Goal: Task Accomplishment & Management: Manage account settings

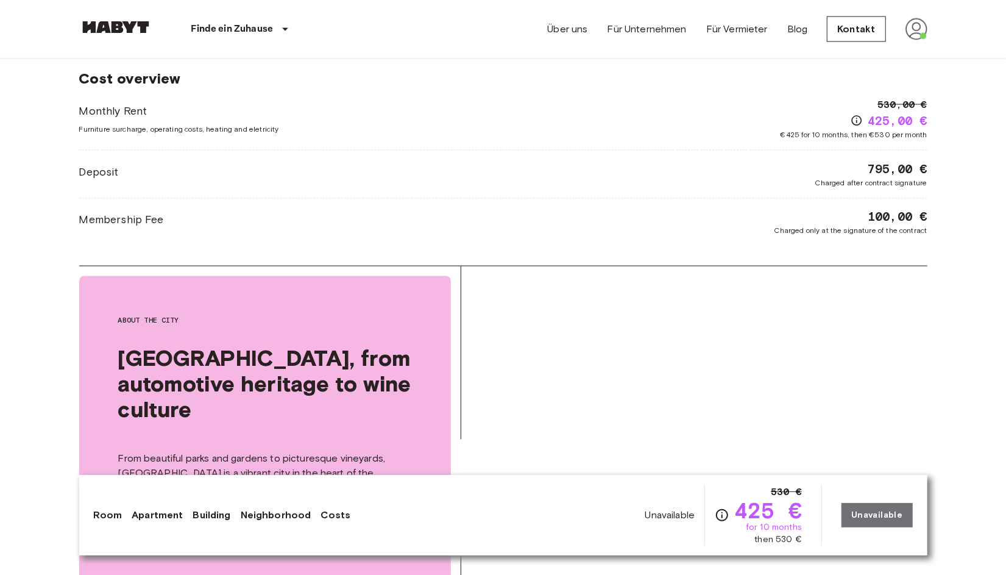
scroll to position [822, 0]
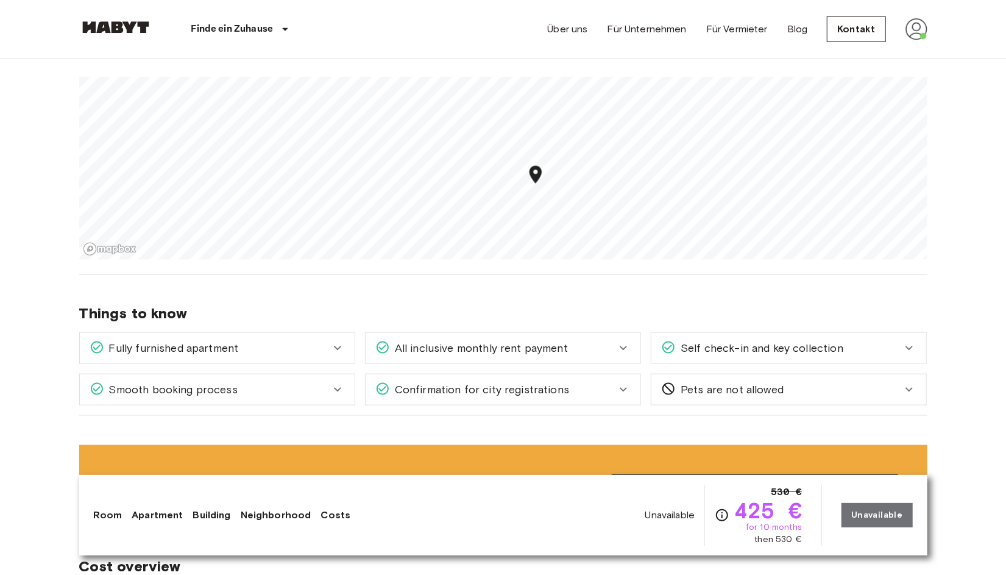
click at [916, 23] on img at bounding box center [916, 29] width 22 height 22
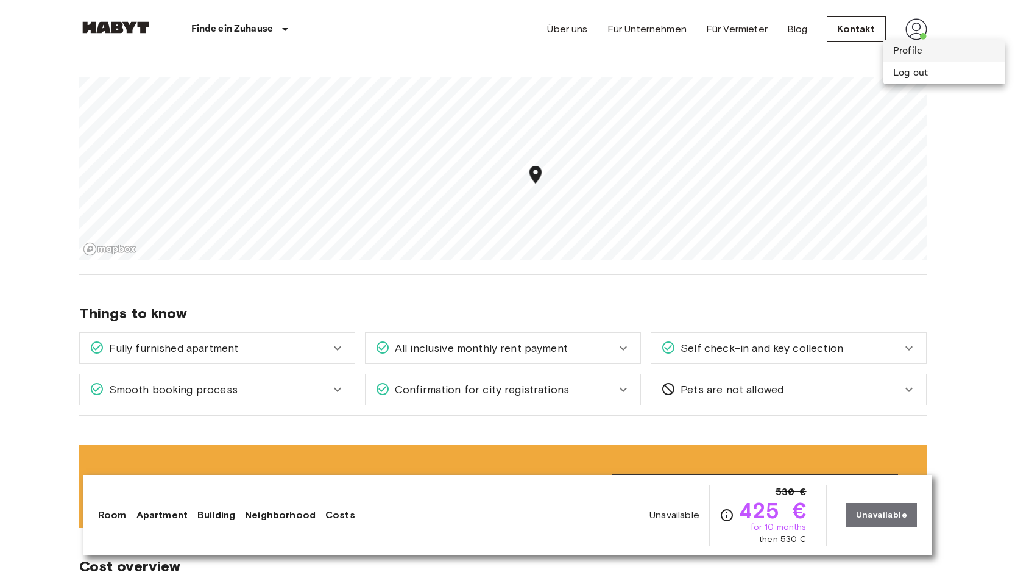
click at [916, 48] on li "Profile" at bounding box center [944, 51] width 122 height 22
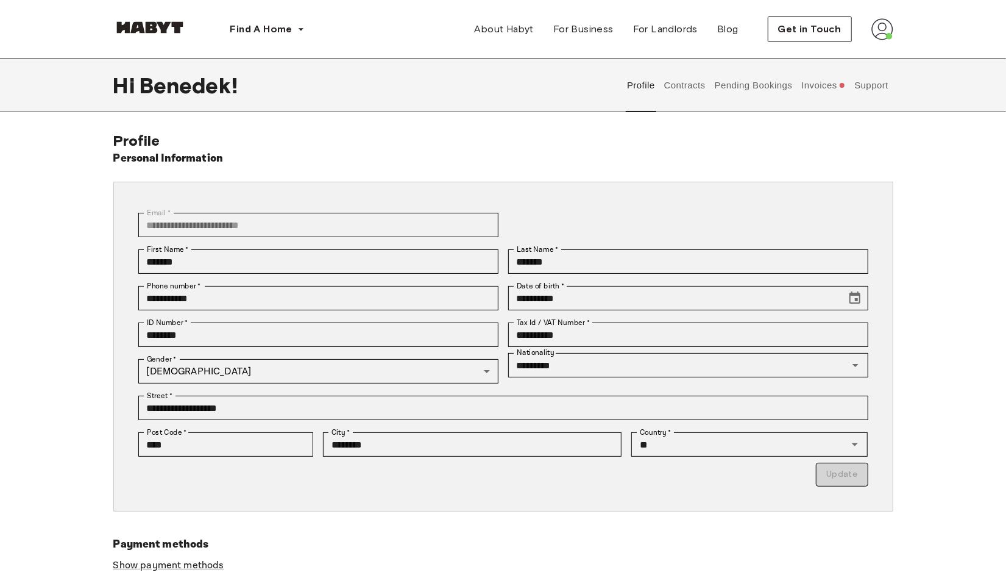
click at [830, 90] on button "Invoices" at bounding box center [823, 85] width 47 height 54
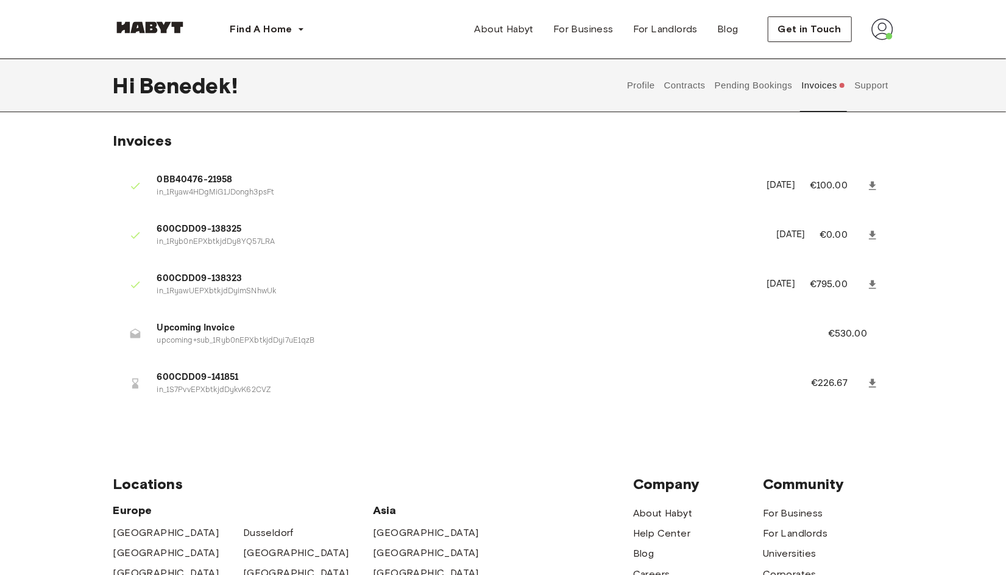
click at [684, 88] on button "Contracts" at bounding box center [684, 85] width 44 height 54
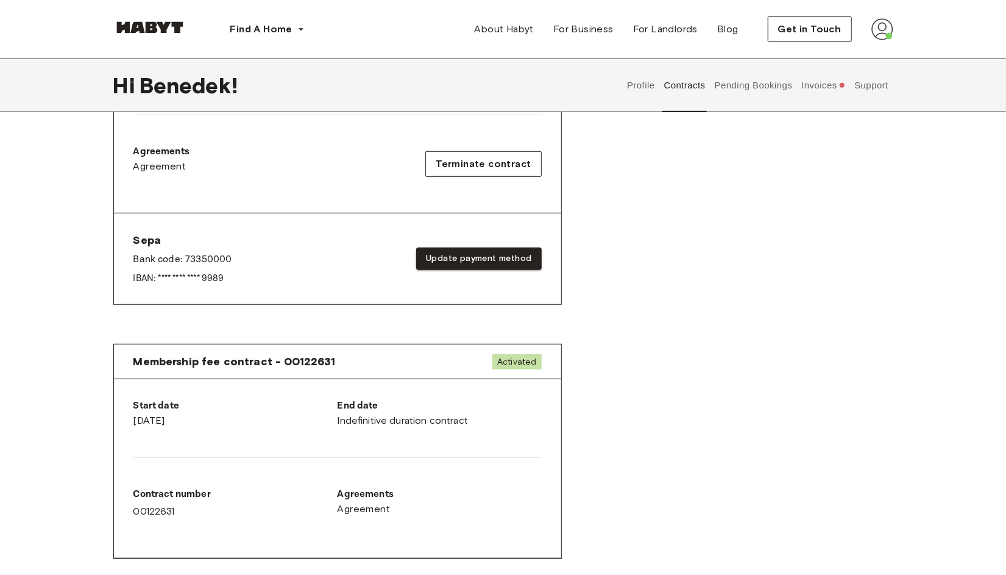
scroll to position [366, 0]
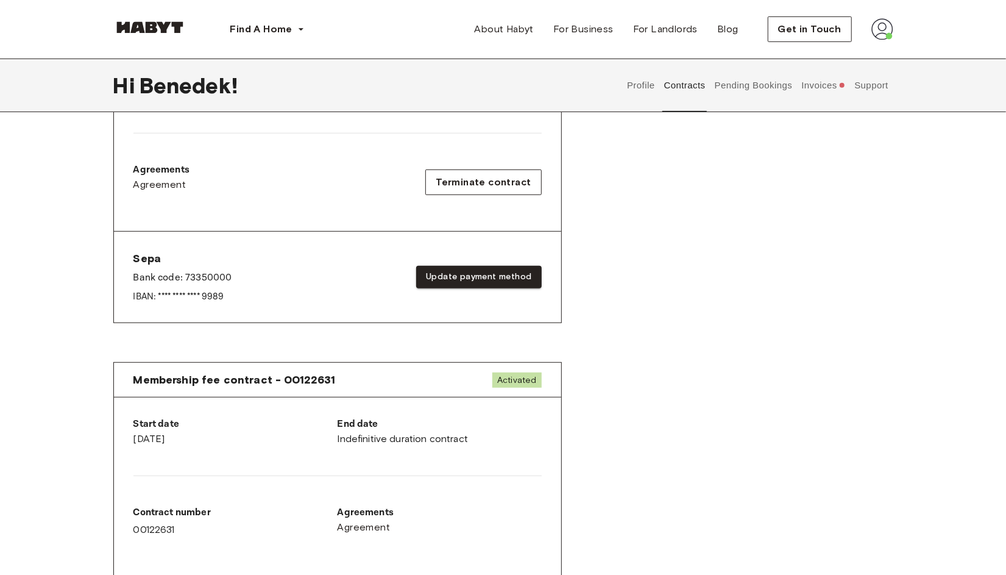
click at [345, 200] on div "Agreements Agreement Terminate contract" at bounding box center [337, 182] width 408 height 39
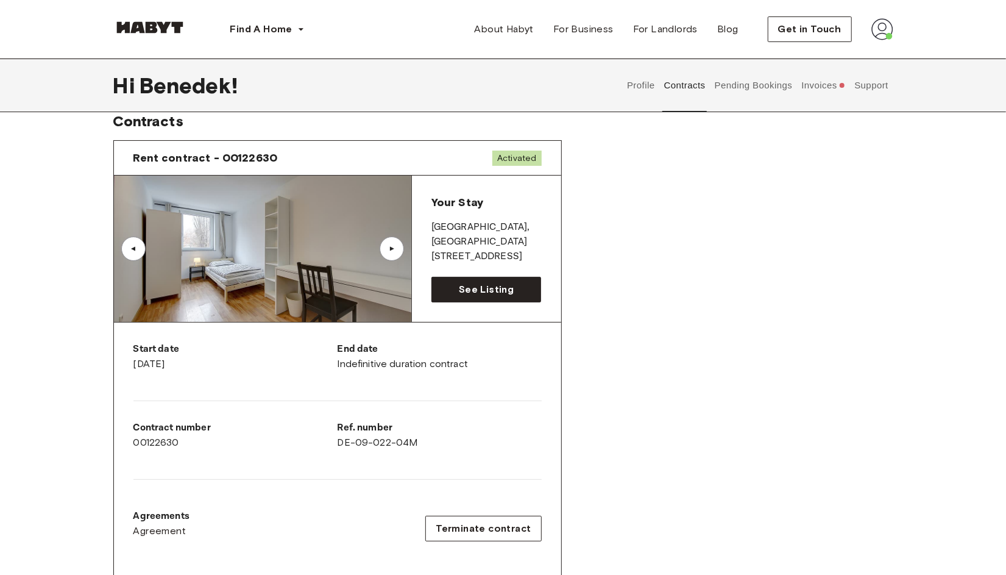
scroll to position [0, 0]
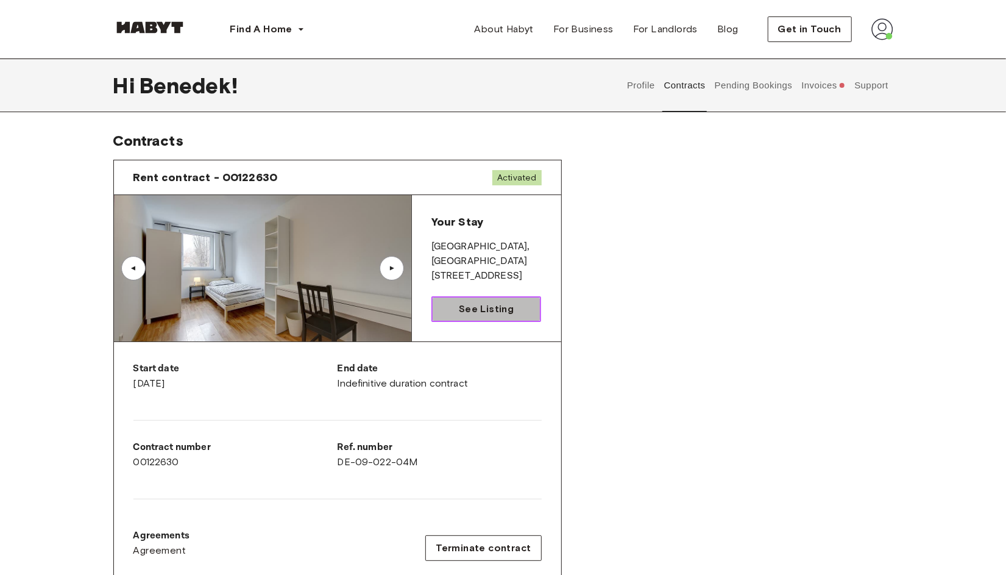
click at [520, 319] on link "See Listing" at bounding box center [486, 309] width 110 height 26
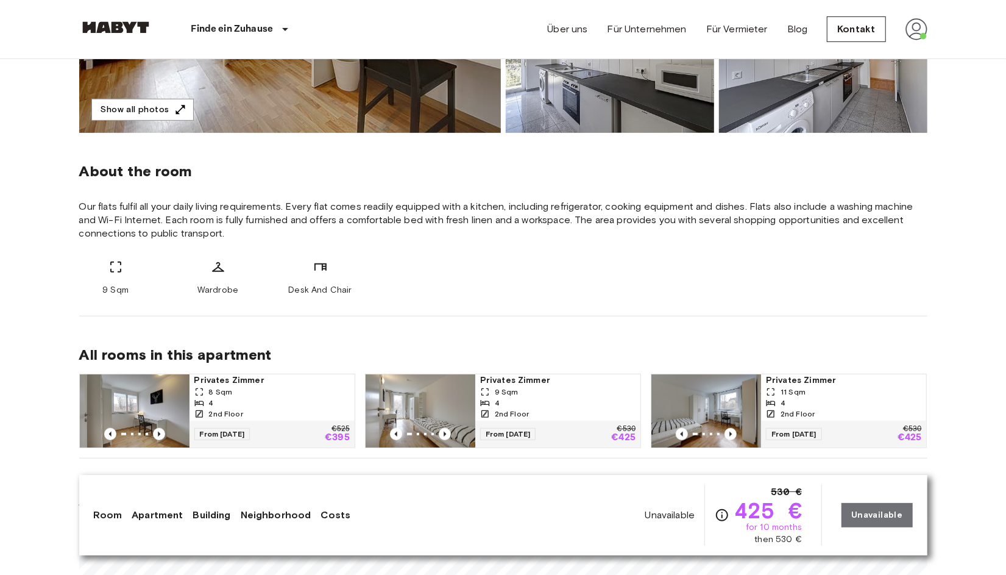
scroll to position [366, 0]
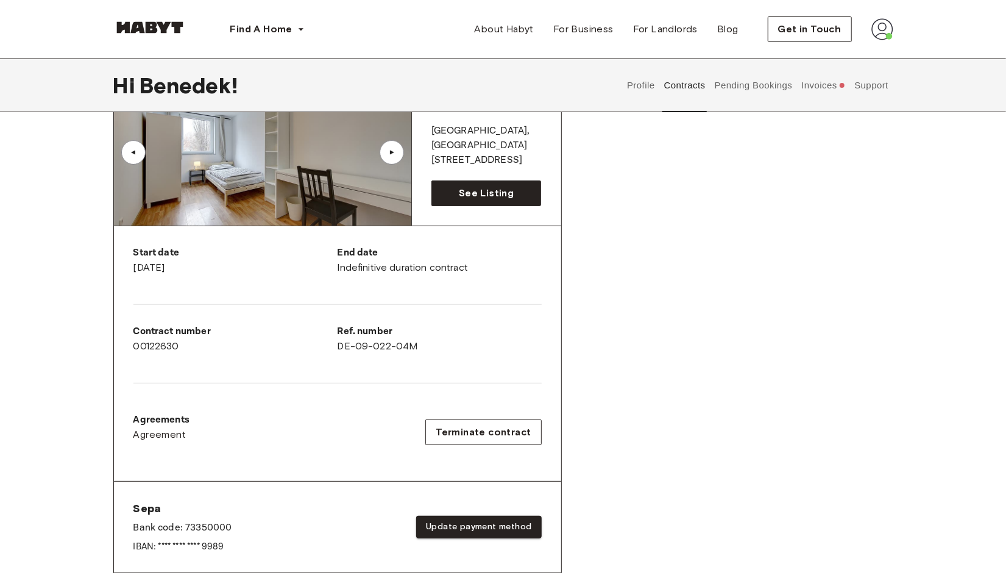
scroll to position [114, 0]
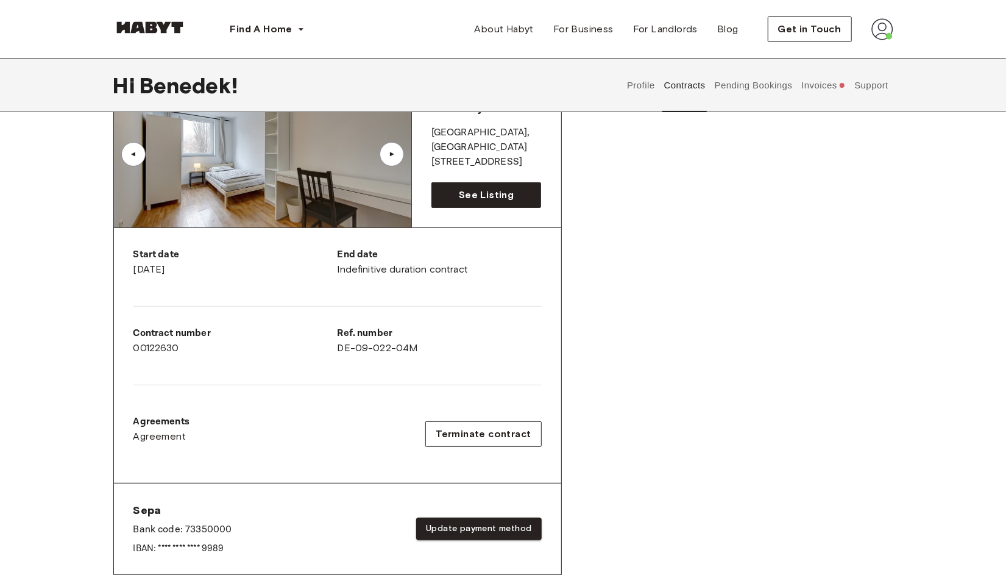
click at [355, 257] on p "End date" at bounding box center [440, 254] width 204 height 15
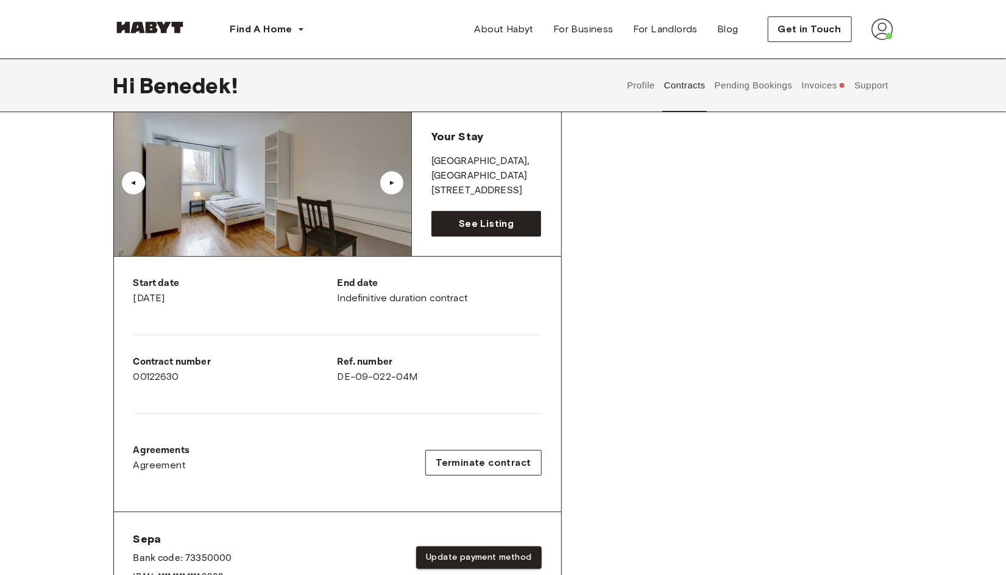
scroll to position [0, 0]
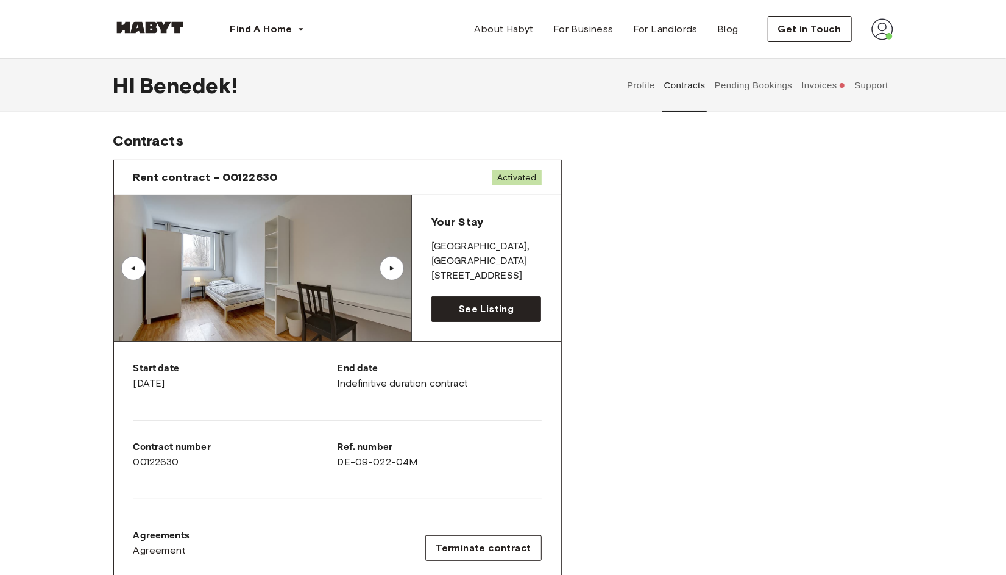
click at [681, 91] on button "Contracts" at bounding box center [684, 85] width 44 height 54
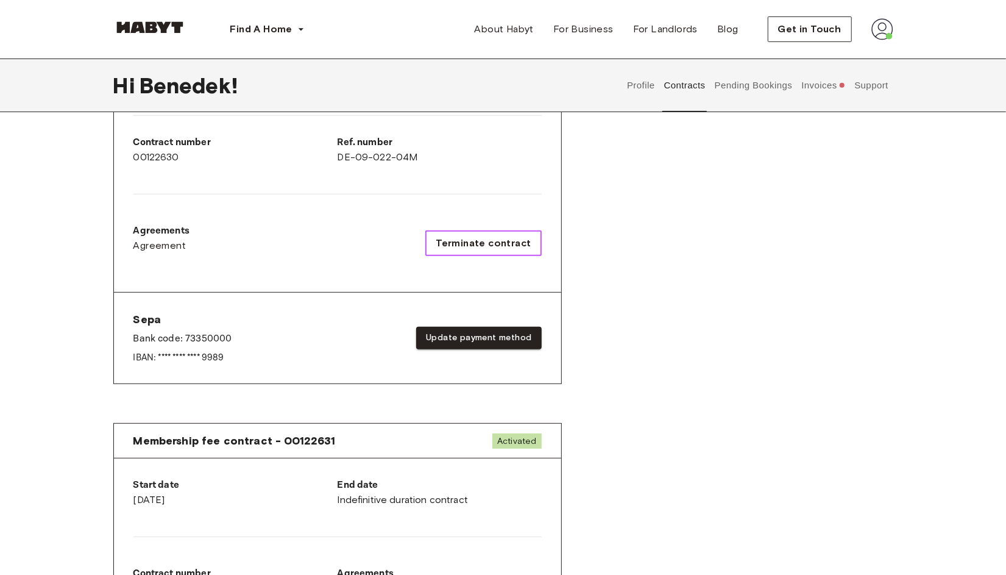
click at [459, 232] on button "Terminate contract" at bounding box center [483, 243] width 116 height 26
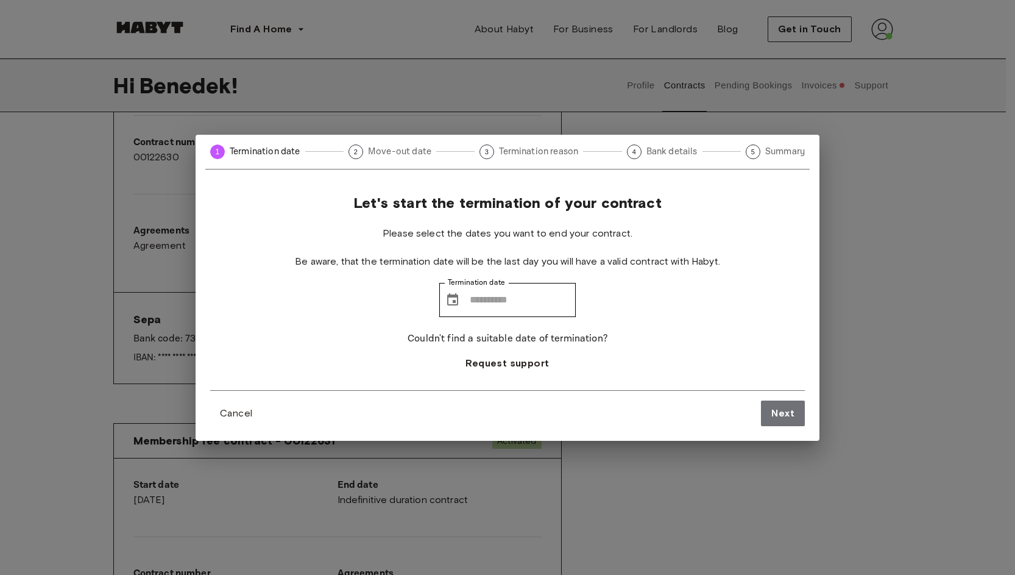
click at [755, 155] on circle at bounding box center [752, 151] width 13 height 13
click at [252, 425] on div "Let's start the termination of your contract Please select the dates you want t…" at bounding box center [508, 309] width 624 height 261
click at [247, 419] on span "Cancel" at bounding box center [236, 413] width 32 height 15
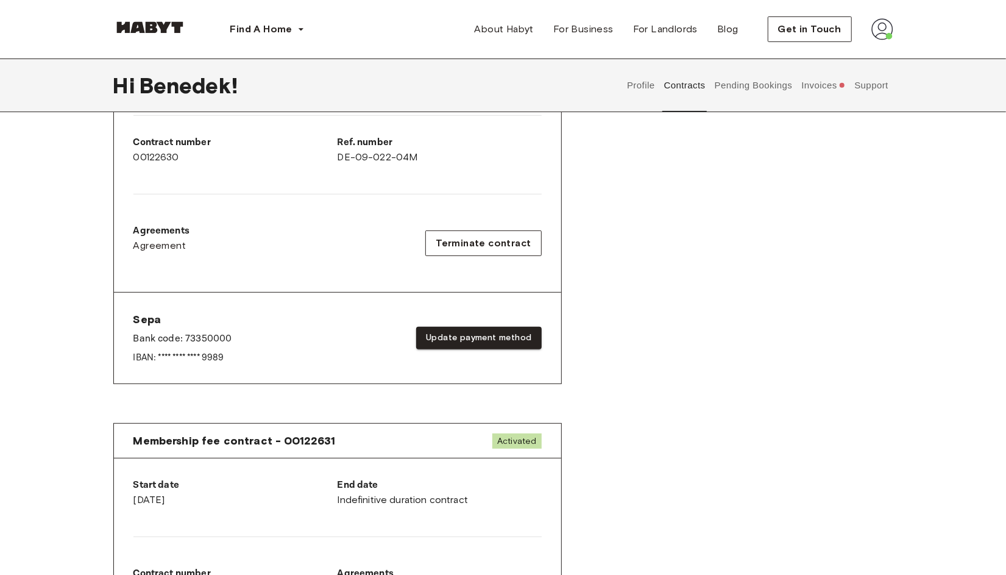
click at [816, 91] on button "Invoices" at bounding box center [823, 85] width 47 height 54
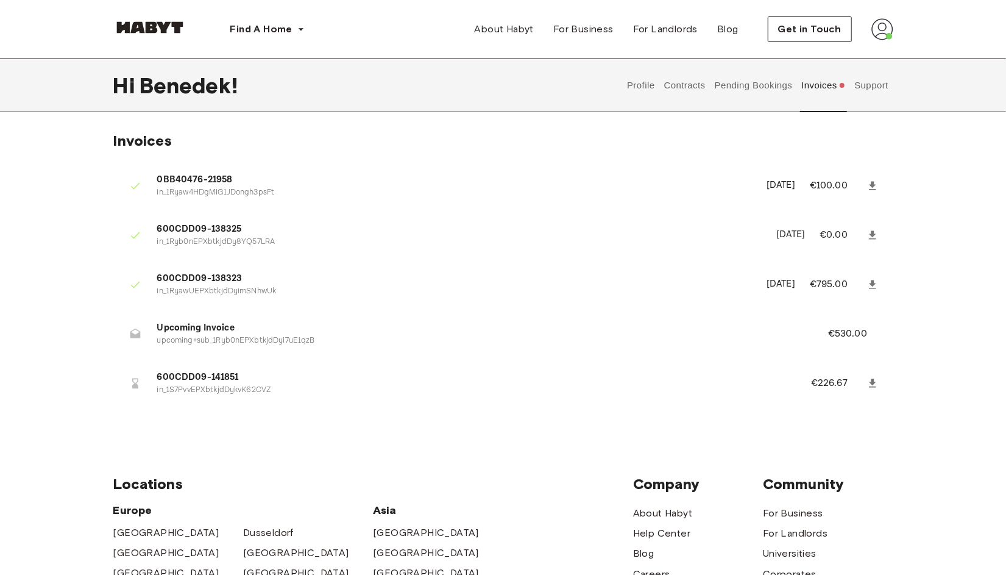
click at [858, 90] on button "Support" at bounding box center [871, 85] width 37 height 54
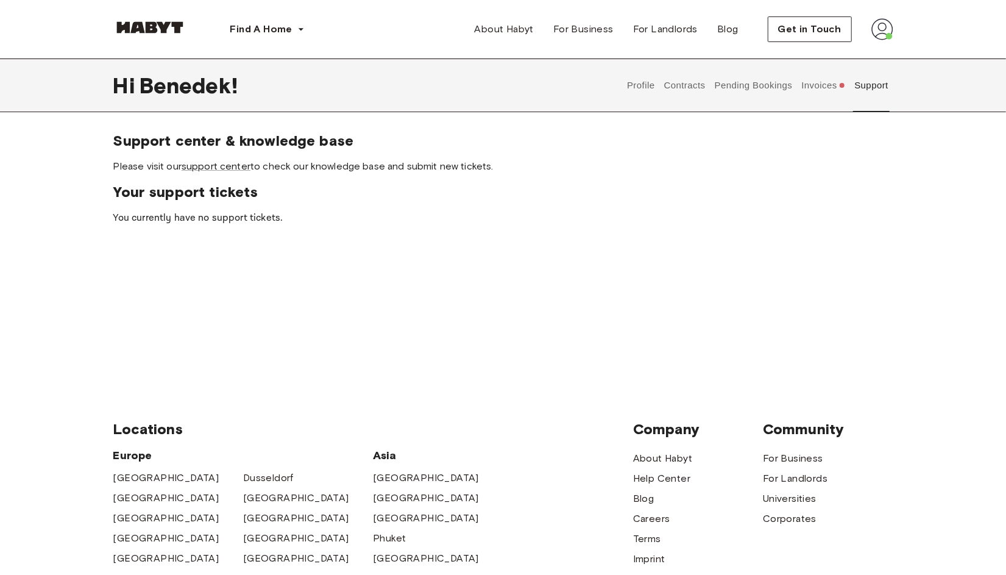
click at [833, 85] on button "Invoices" at bounding box center [823, 85] width 47 height 54
